Goal: Find specific page/section: Find specific page/section

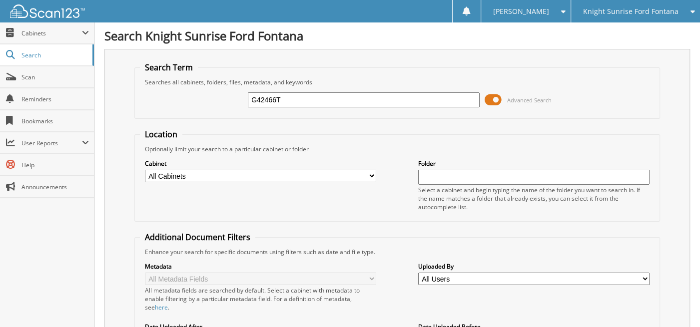
type input "G42466T"
type input "679111 G42466T"
click at [372, 172] on select "All Cabinets ACCOUNTS PAYABLE ACCT RECEIVABLES CAR DEALS KNIGHT CAR DEALS KNIGH…" at bounding box center [261, 176] width 232 height 12
select select "30477"
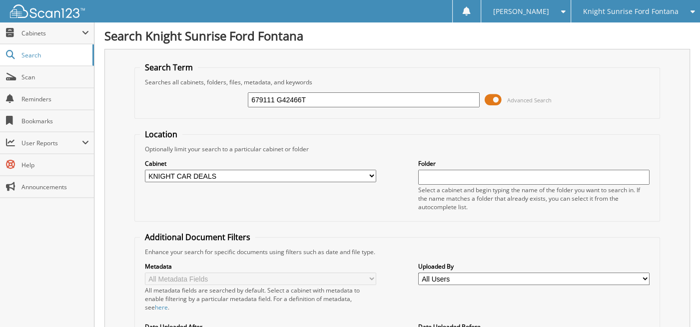
click at [145, 170] on select "All Cabinets ACCOUNTS PAYABLE ACCT RECEIVABLES CAR DEALS KNIGHT CAR DEALS KNIGH…" at bounding box center [261, 176] width 232 height 12
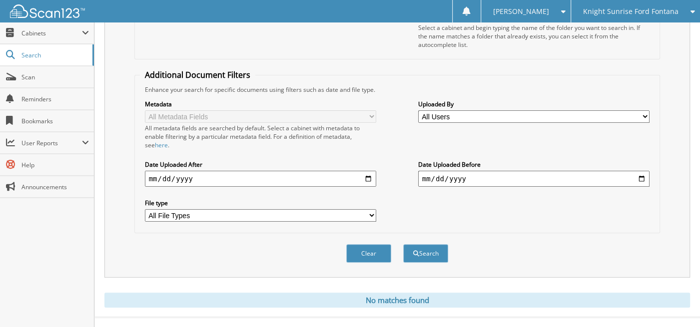
scroll to position [168, 0]
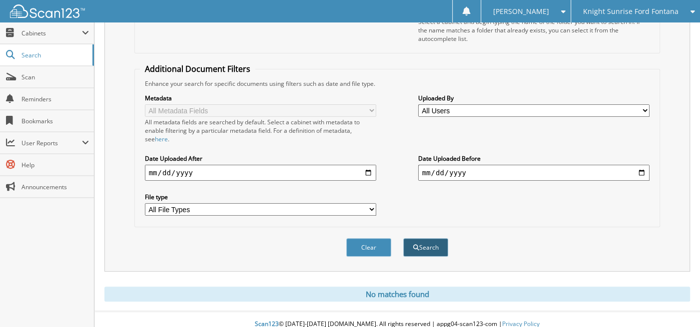
click at [420, 238] on button "Search" at bounding box center [425, 247] width 45 height 18
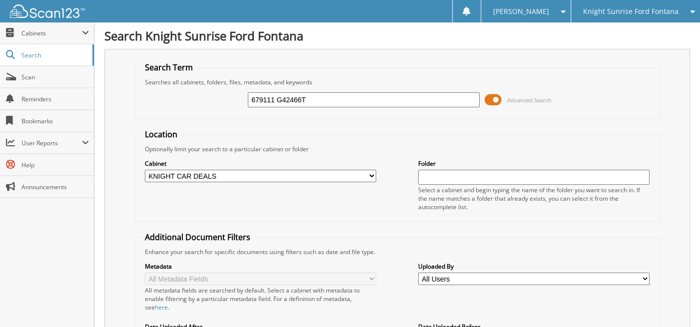
click at [273, 98] on input "679111 G42466T" at bounding box center [364, 99] width 232 height 15
type input "G42466T"
click at [497, 97] on span at bounding box center [493, 99] width 17 height 15
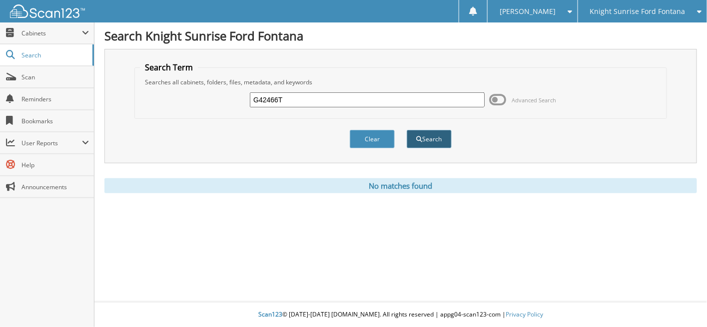
click at [422, 136] on button "Search" at bounding box center [429, 139] width 45 height 18
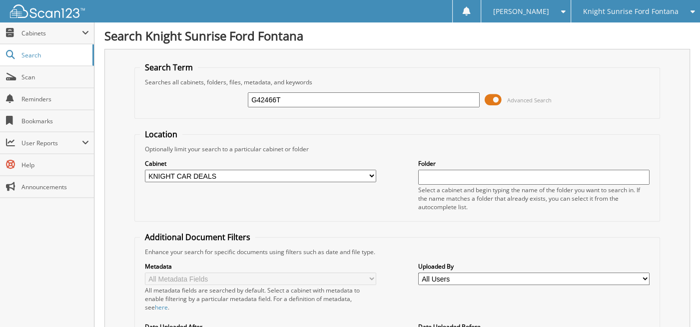
click at [690, 10] on icon at bounding box center [690, 11] width 9 height 7
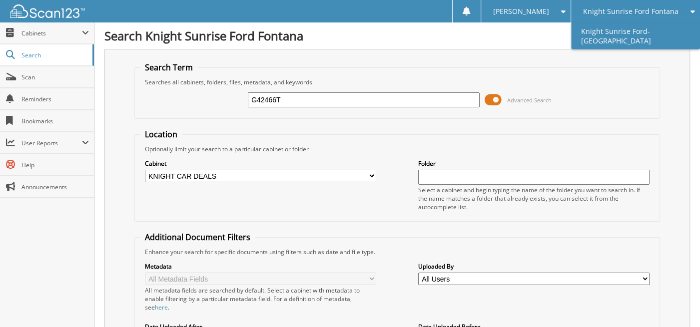
click at [616, 39] on link "Knight Sunrise Ford-[GEOGRAPHIC_DATA]" at bounding box center [635, 35] width 129 height 27
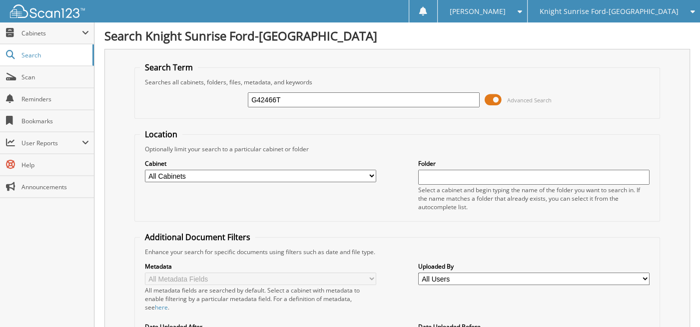
type input "G42466T"
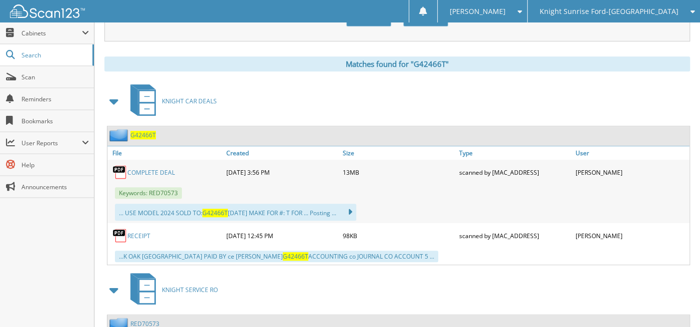
scroll to position [400, 0]
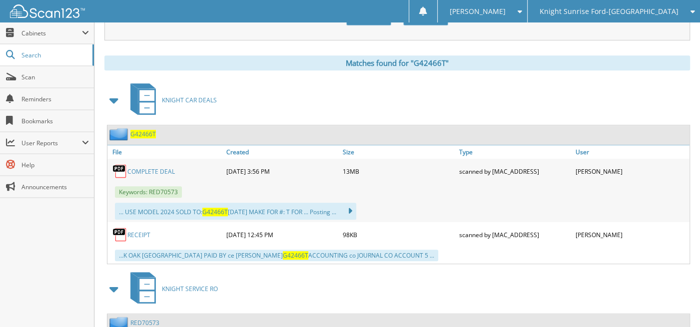
click at [146, 167] on link "COMPLETE DEAL" at bounding box center [150, 171] width 47 height 8
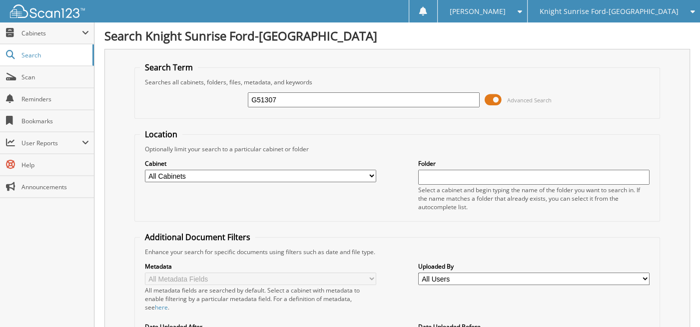
type input "G51307"
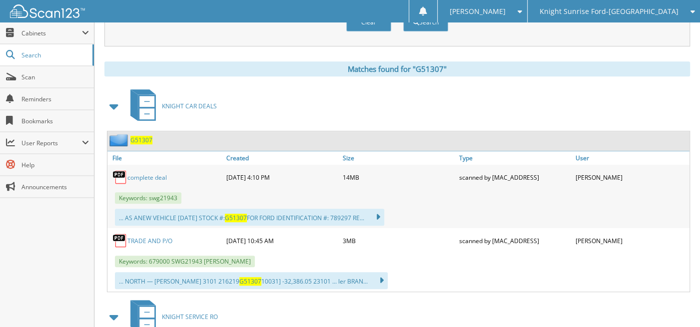
scroll to position [400, 0]
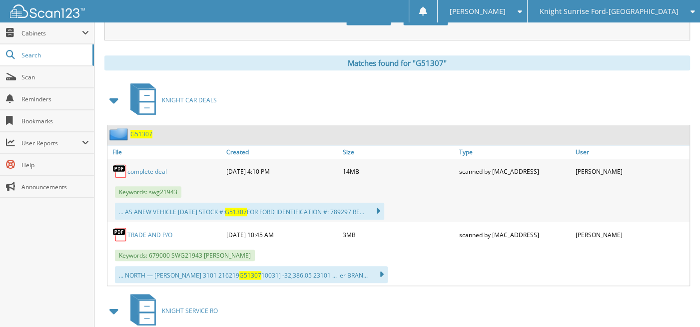
click at [157, 231] on link "TRADE AND P/O" at bounding box center [149, 235] width 45 height 8
